Goal: Book appointment/travel/reservation

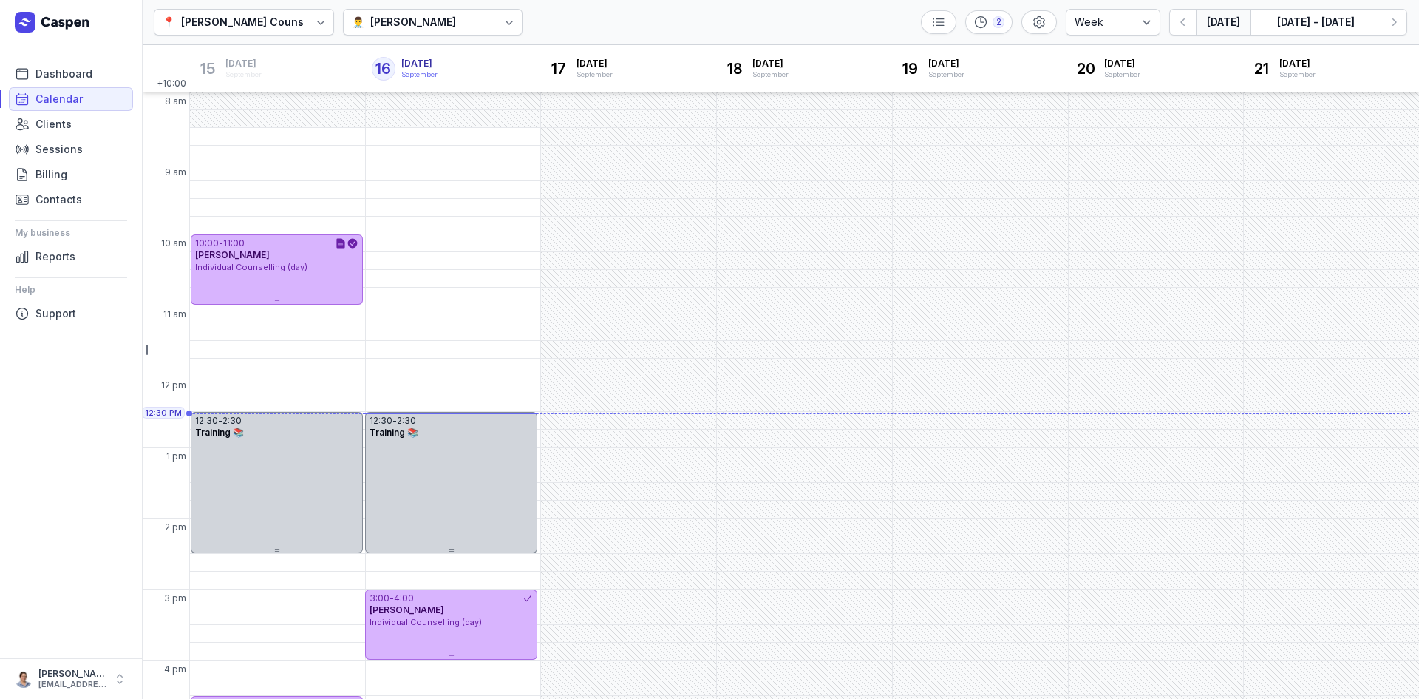
select select "week"
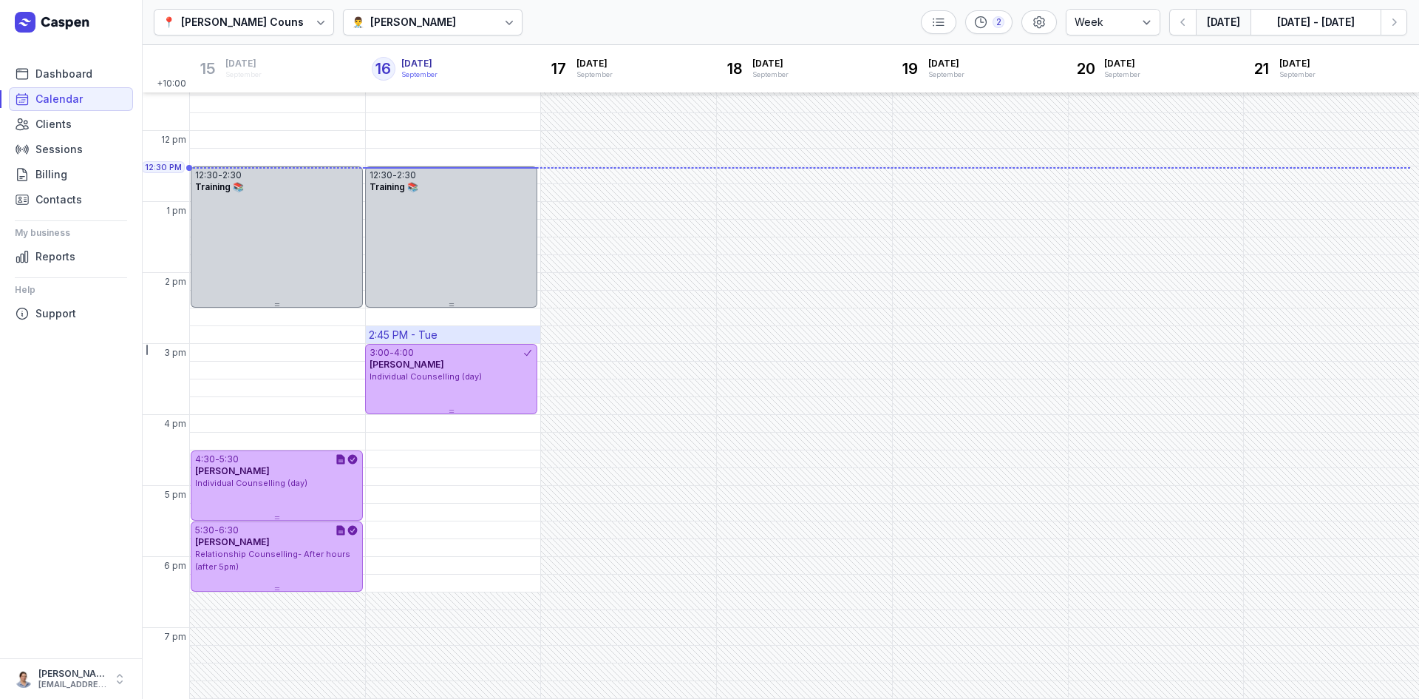
scroll to position [24, 0]
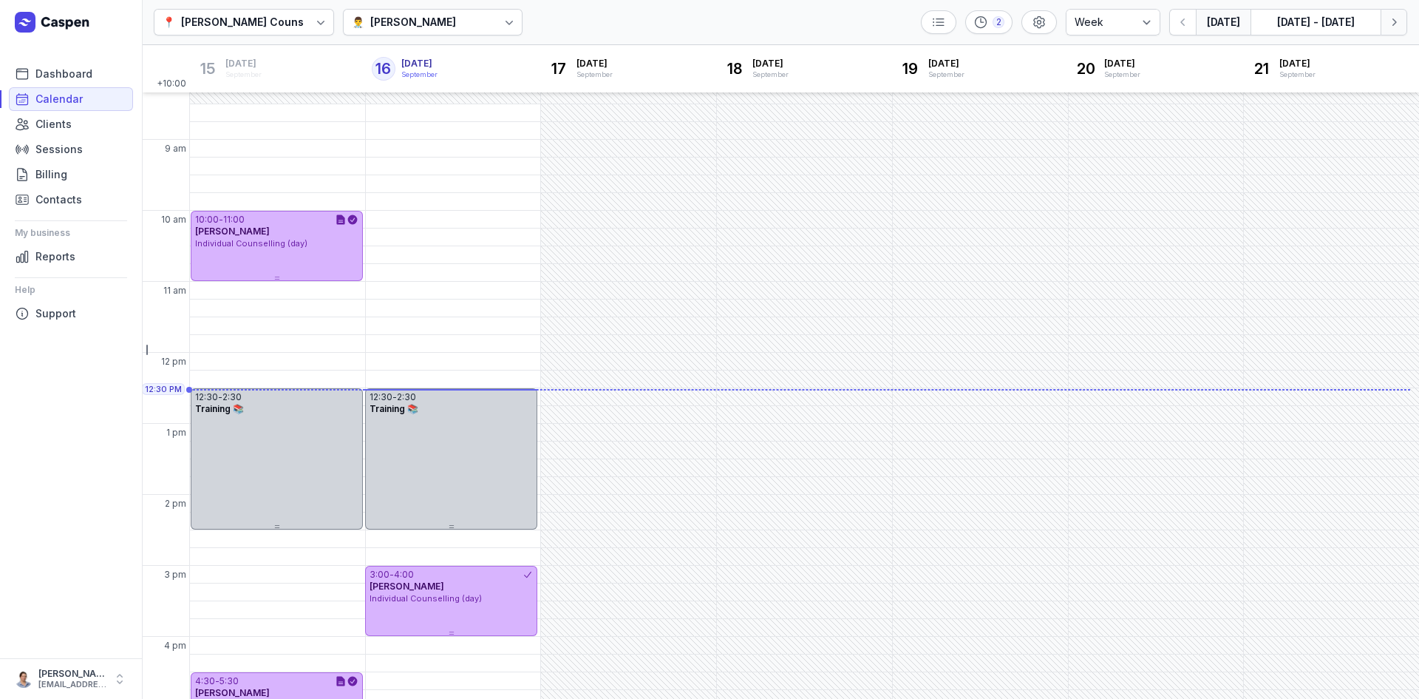
click at [1391, 28] on icon "button" at bounding box center [1394, 22] width 15 height 15
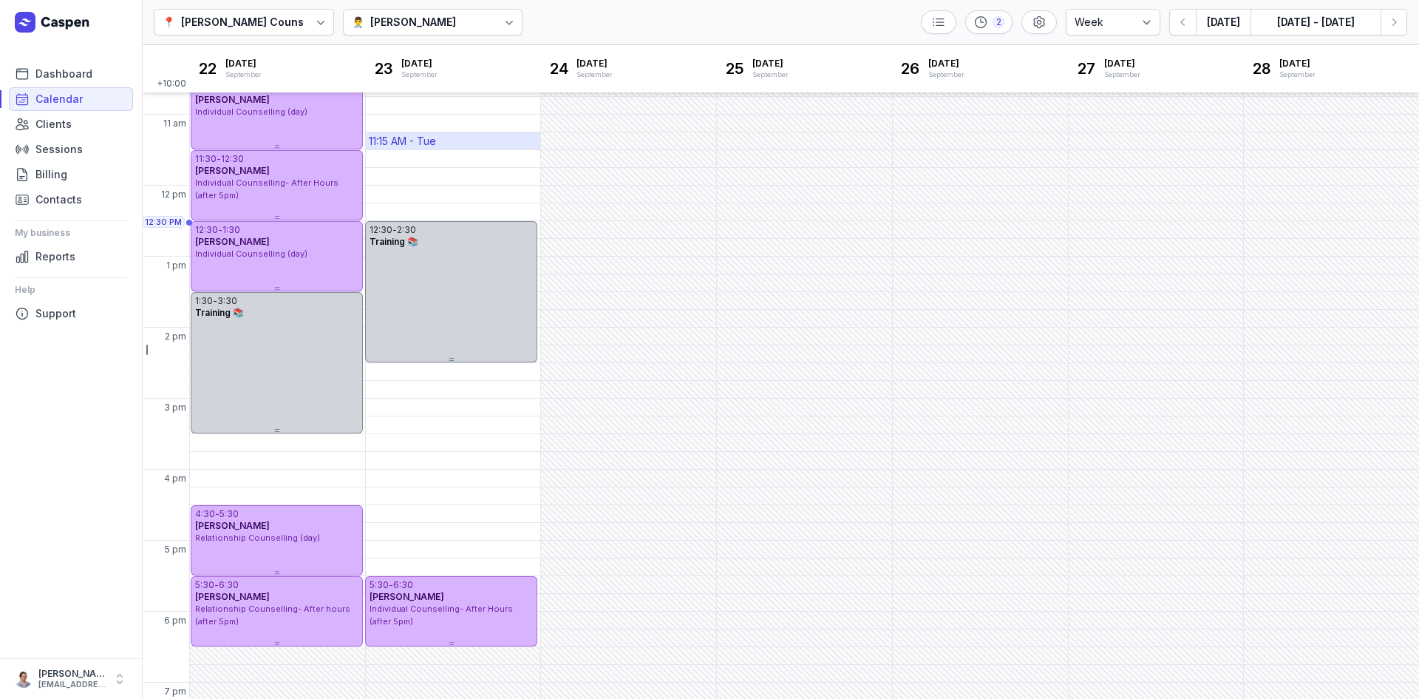
scroll to position [98, 0]
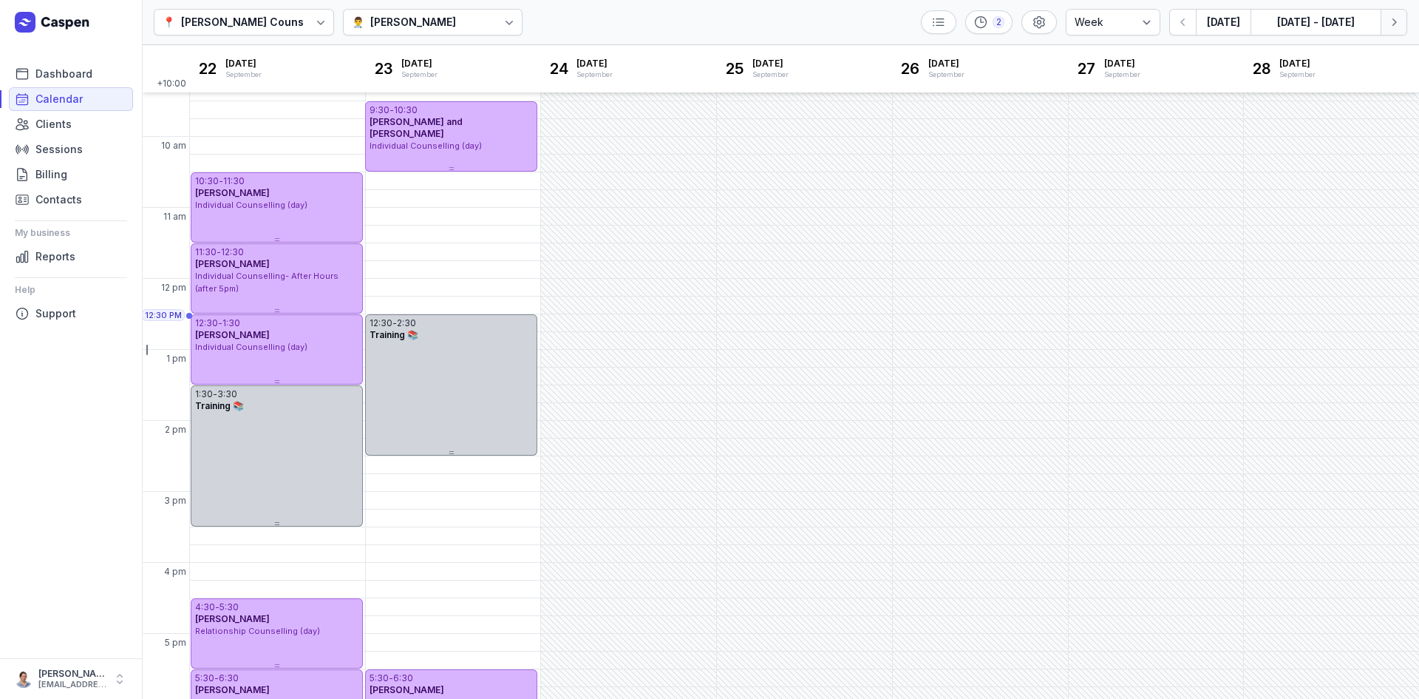
click at [1386, 24] on button "Next week" at bounding box center [1394, 22] width 27 height 27
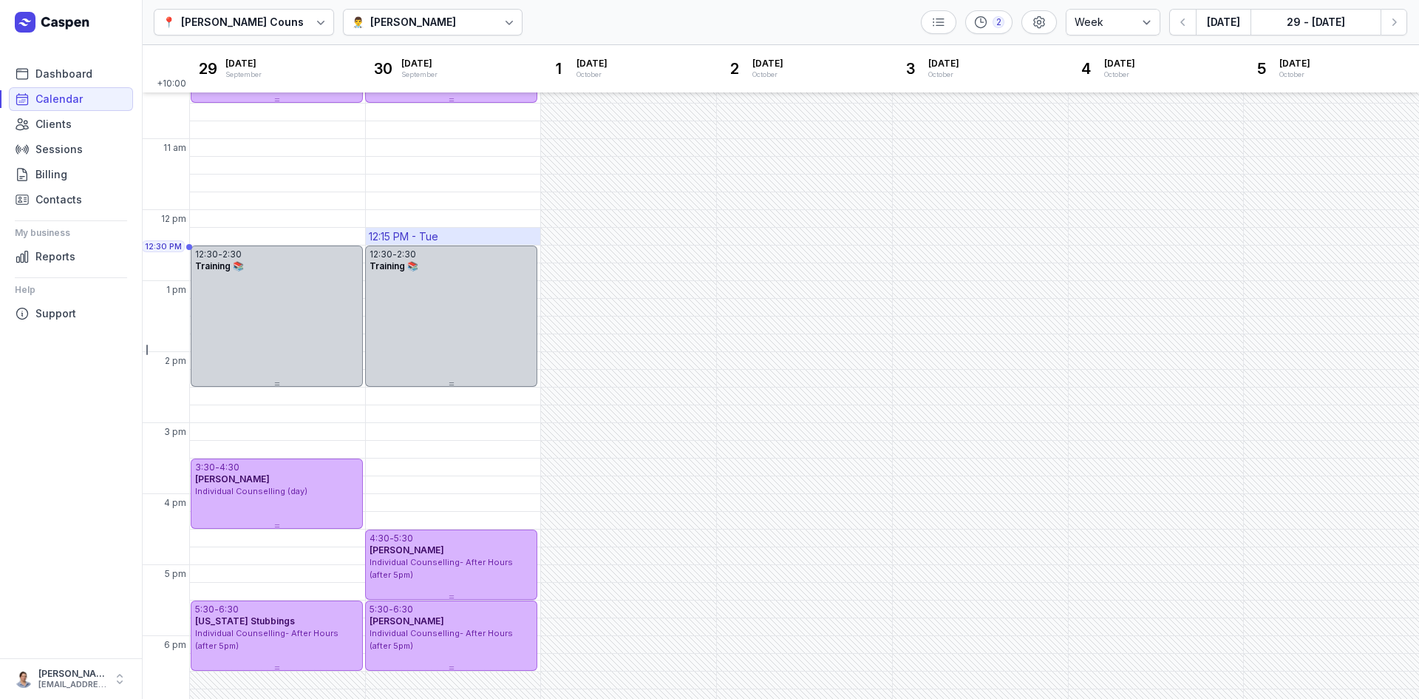
scroll to position [74, 0]
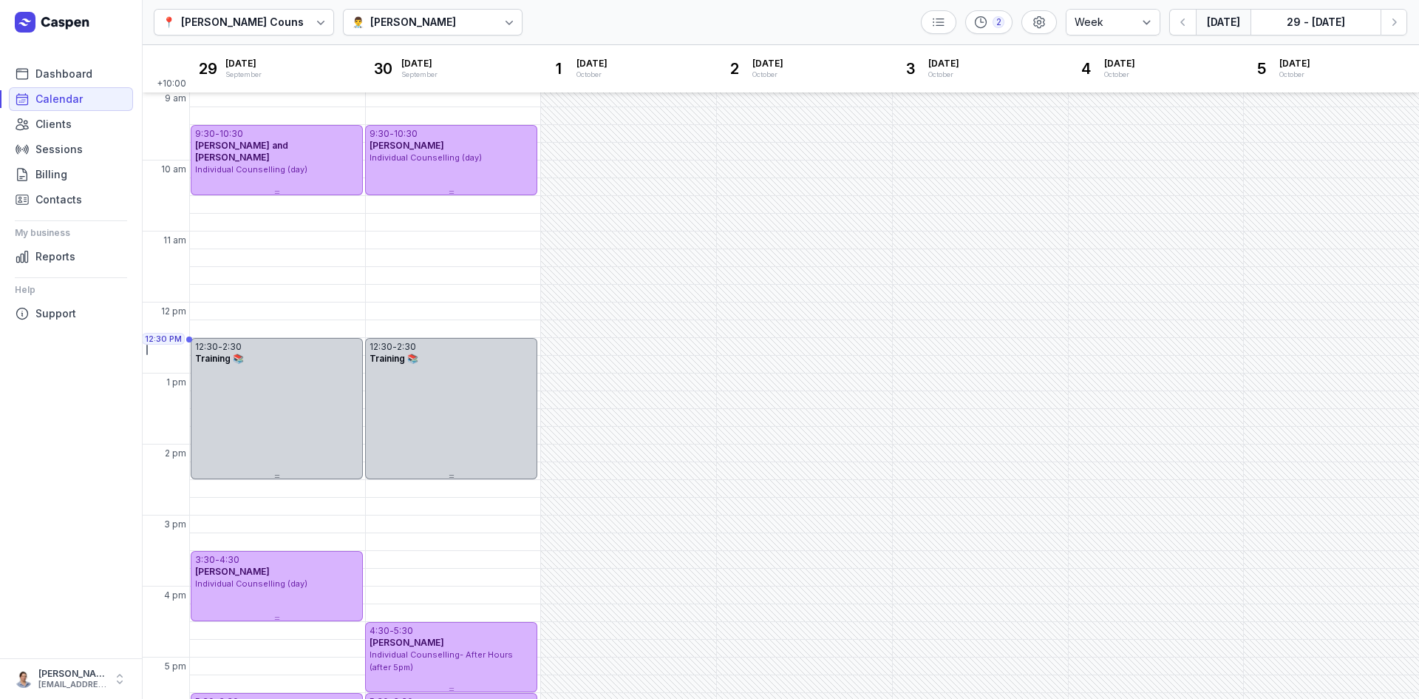
click at [1227, 30] on button "[DATE]" at bounding box center [1223, 22] width 55 height 27
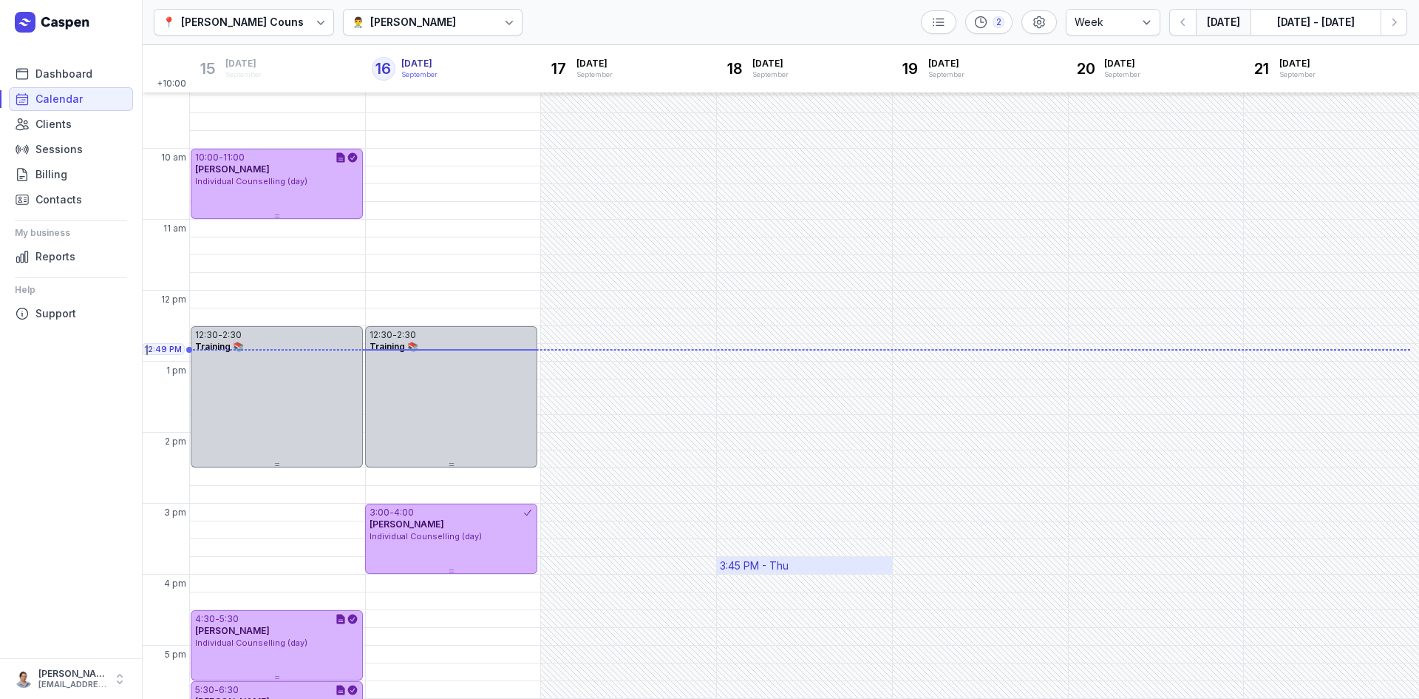
scroll to position [245, 0]
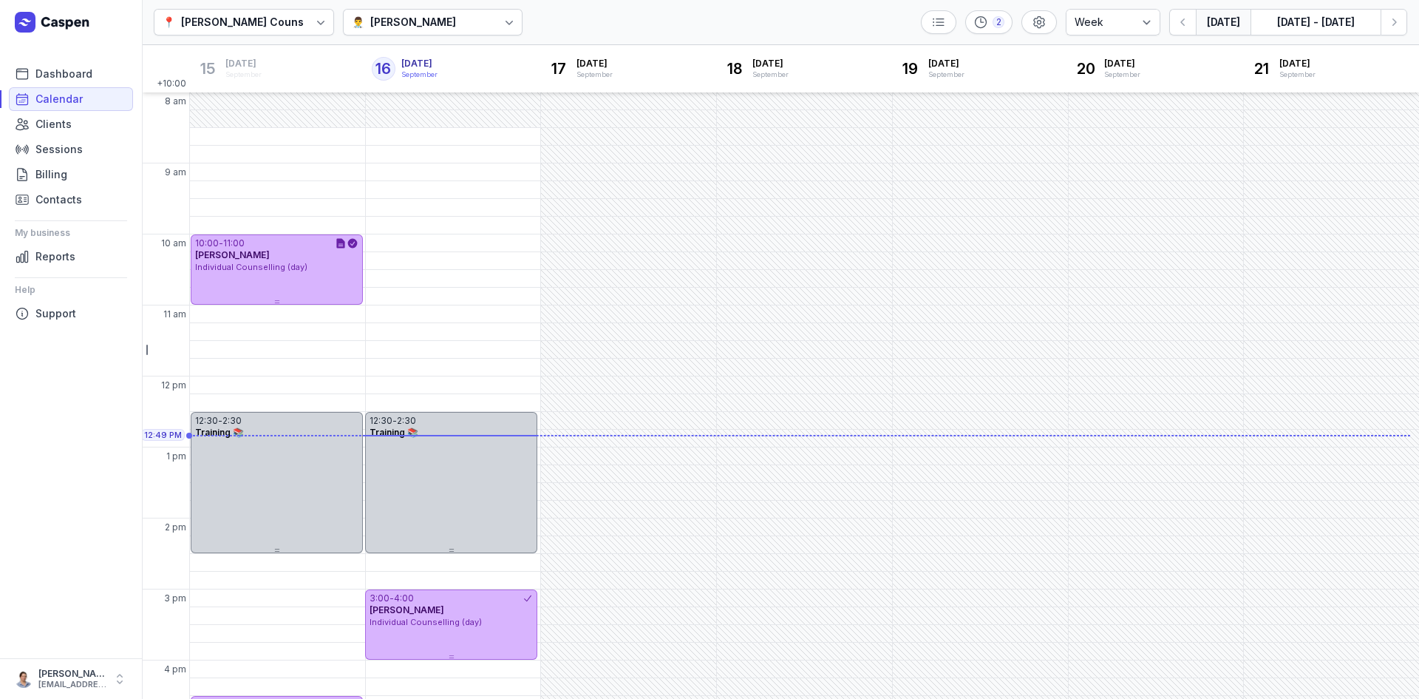
select select "week"
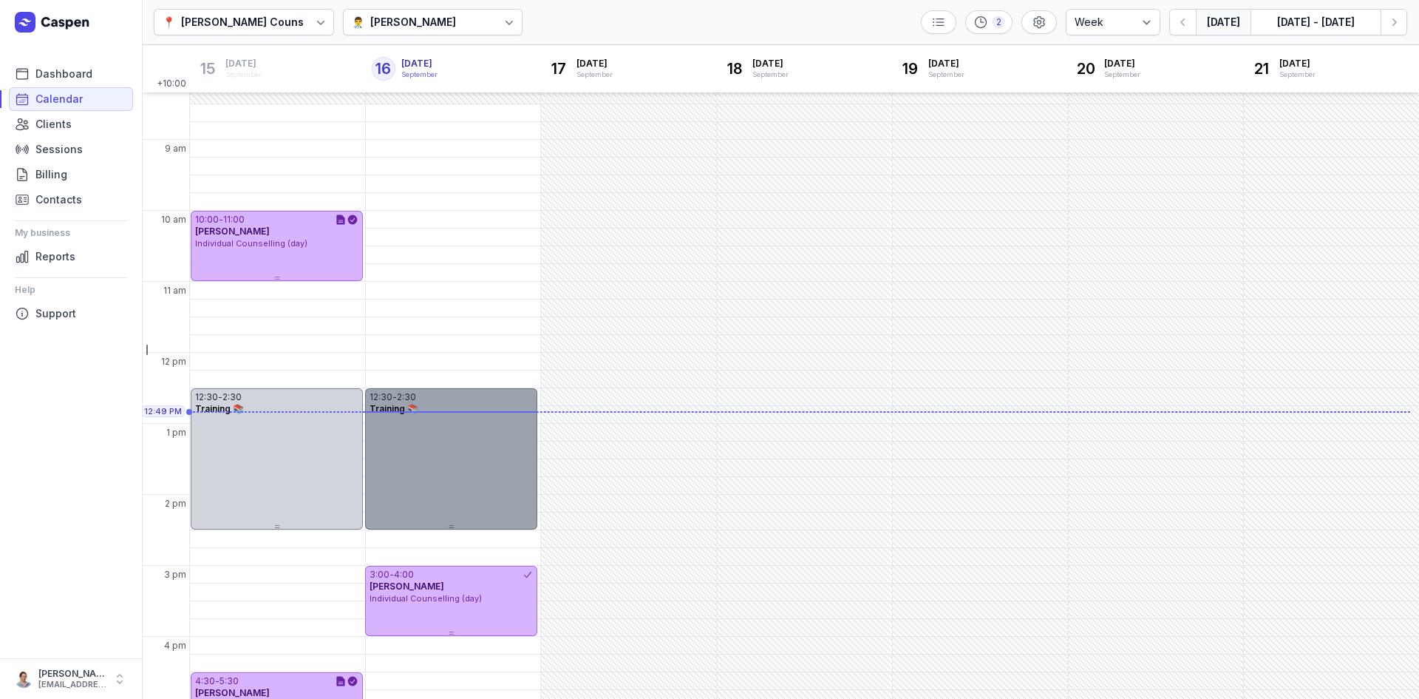
scroll to position [172, 0]
